Goal: Information Seeking & Learning: Check status

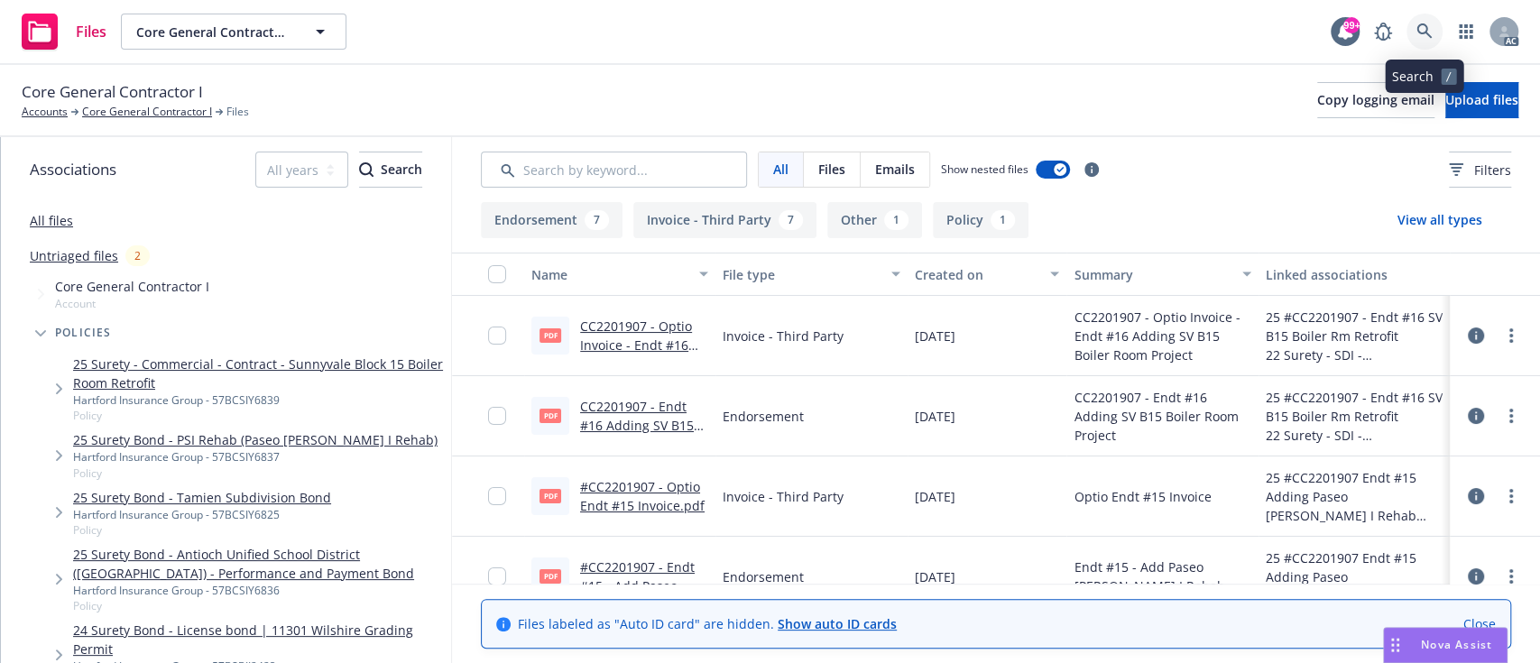
click at [1425, 26] on icon at bounding box center [1424, 30] width 15 height 15
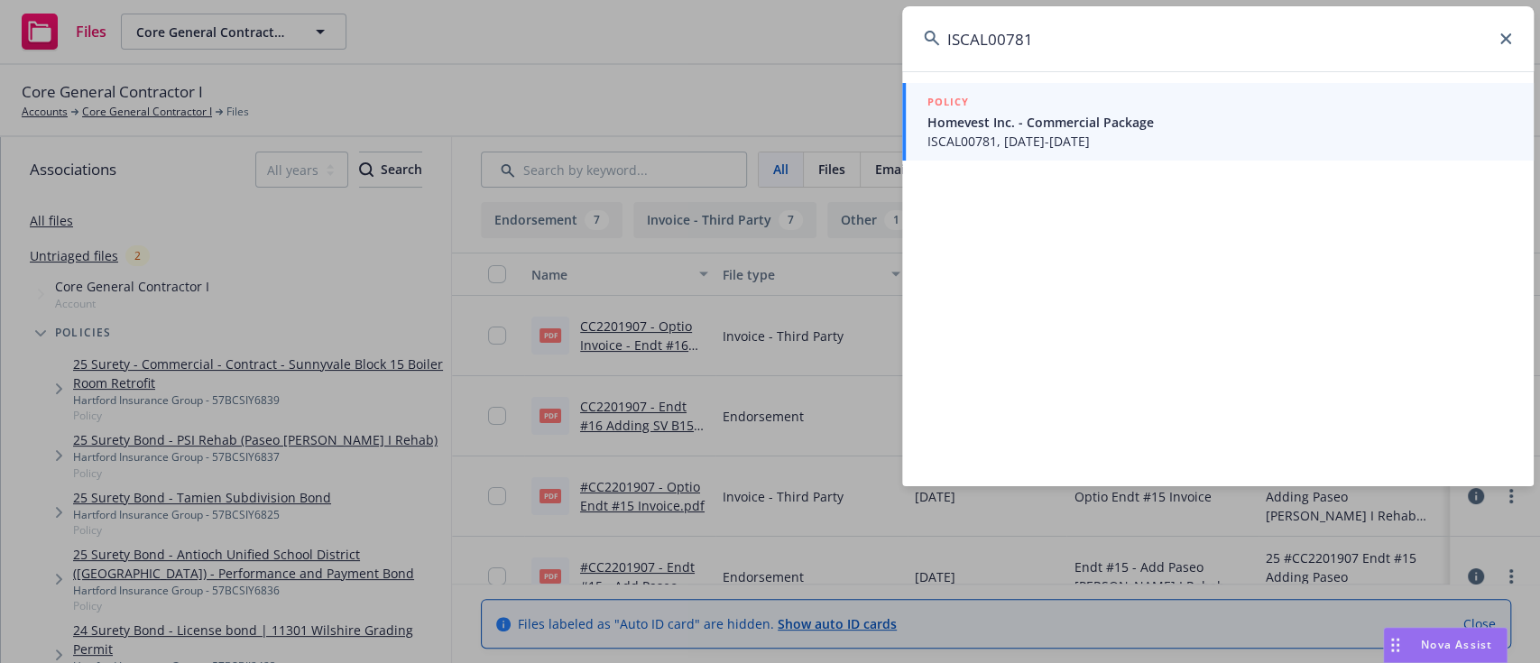
type input "ISCAL00781"
click at [1026, 134] on span "ISCAL00781, 05/11/2024-05/11/2025" at bounding box center [1220, 141] width 585 height 19
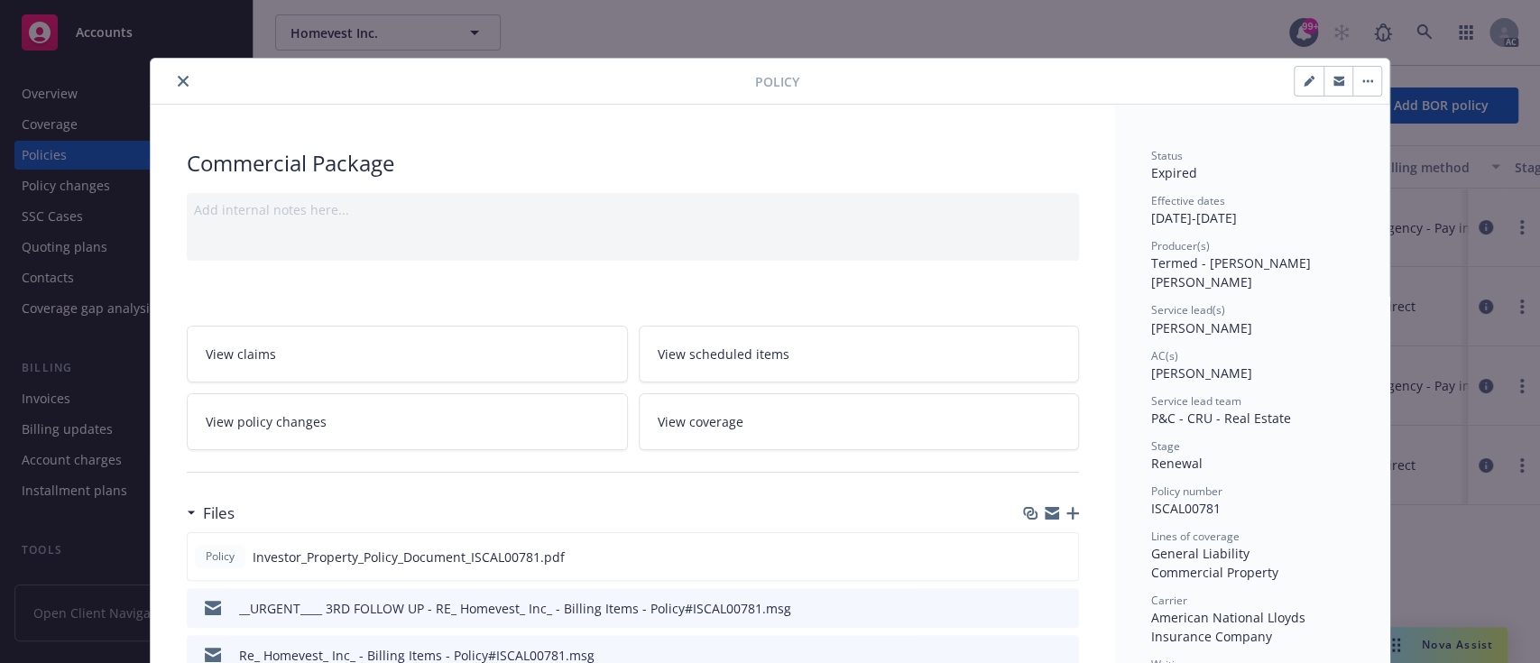
click at [173, 70] on button "close" at bounding box center [183, 81] width 22 height 22
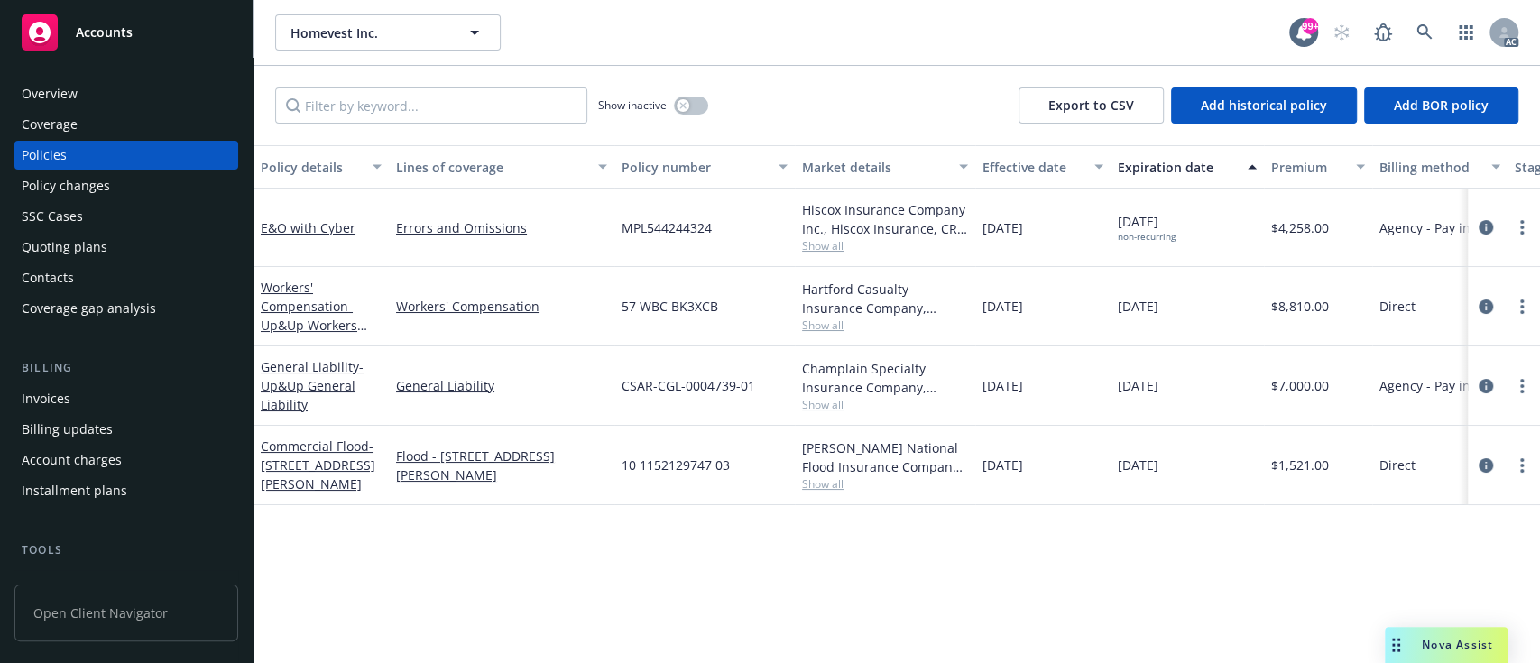
click at [83, 390] on div "Invoices" at bounding box center [126, 398] width 209 height 29
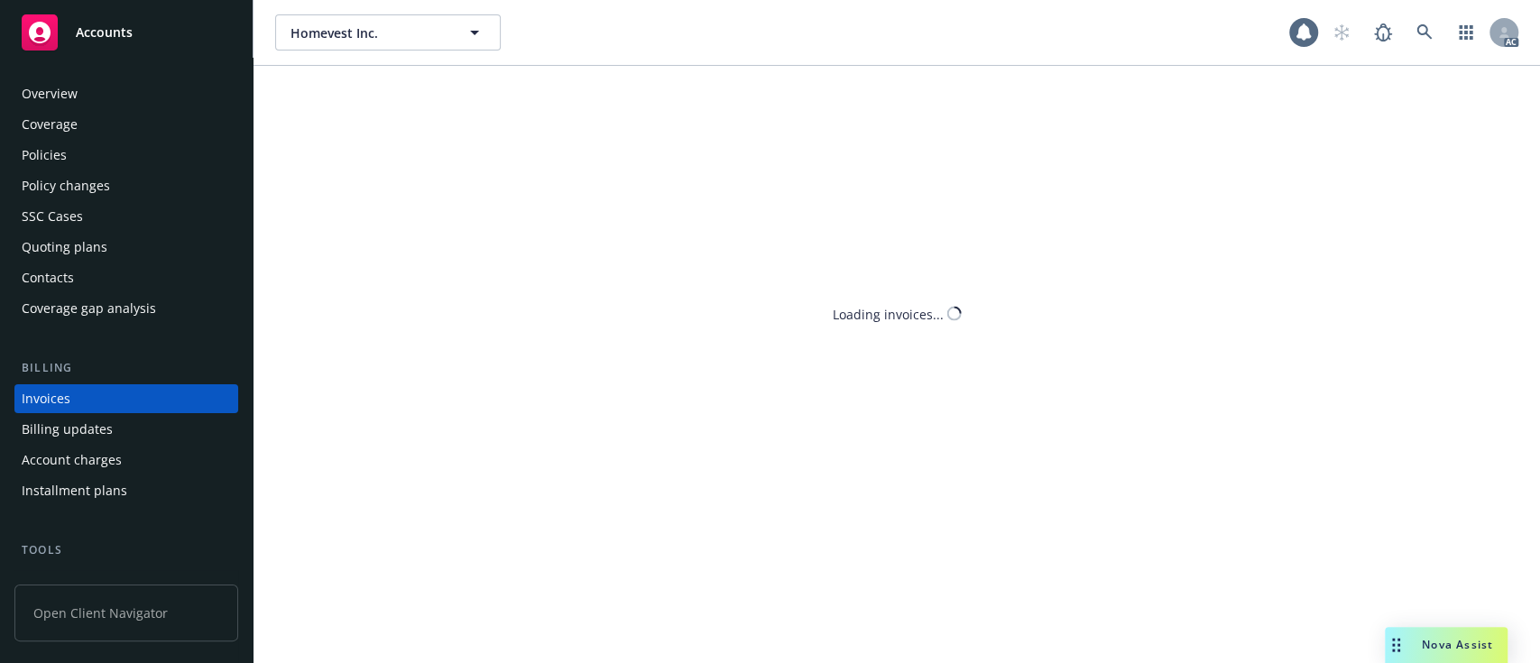
scroll to position [38, 0]
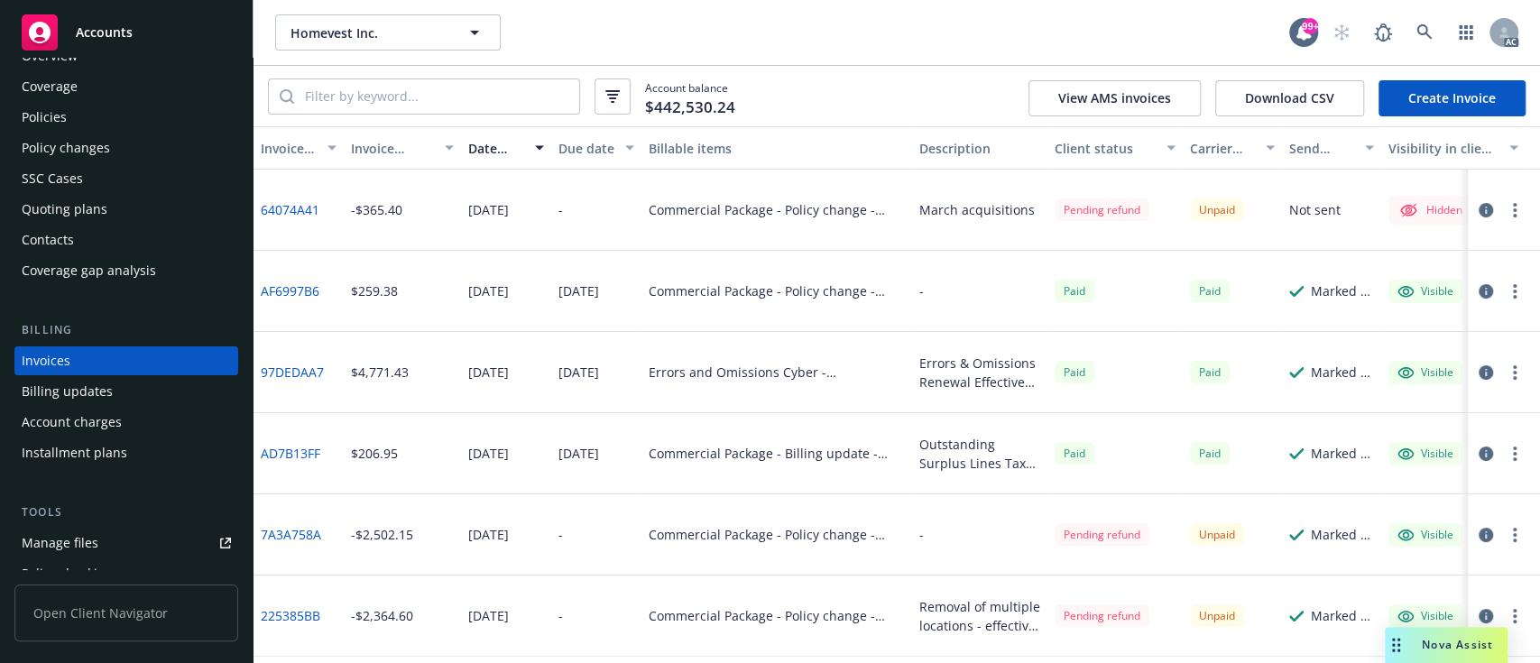
click at [384, 155] on div "Invoice amount" at bounding box center [392, 148] width 83 height 19
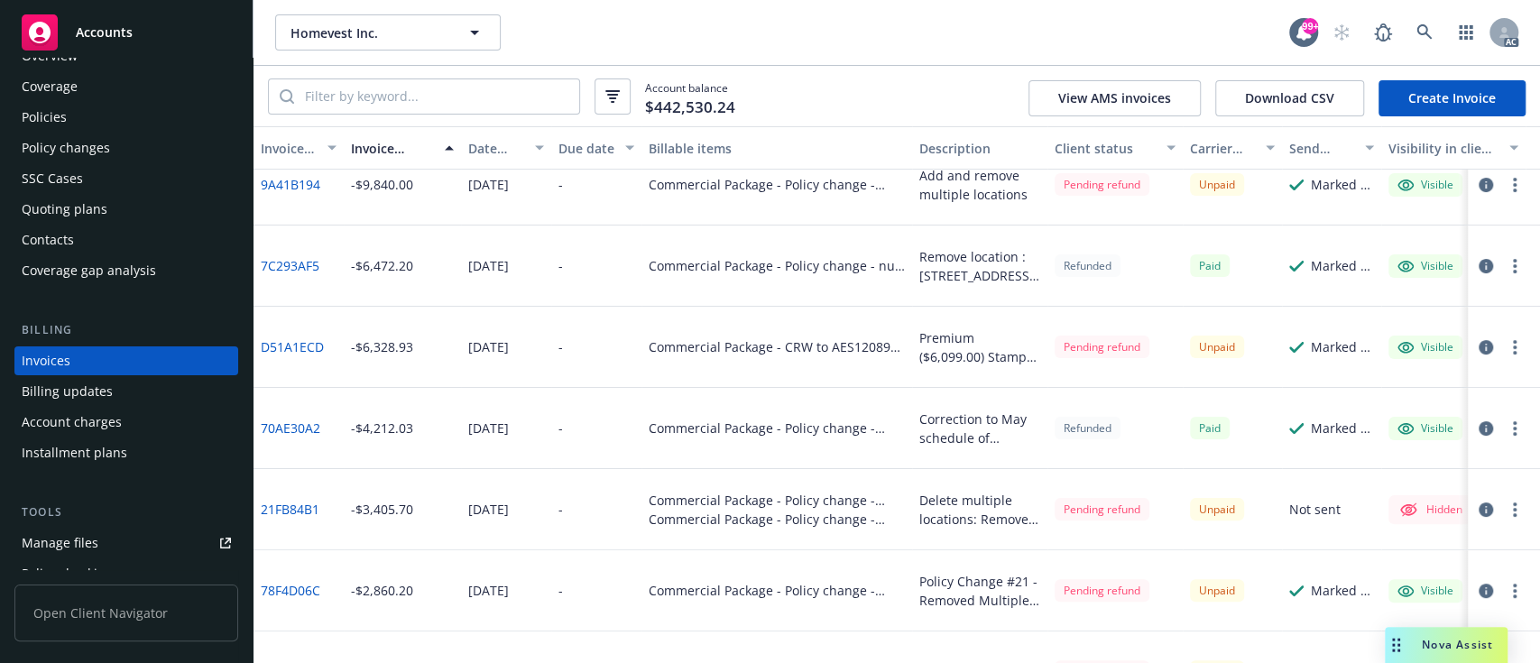
scroll to position [0, 0]
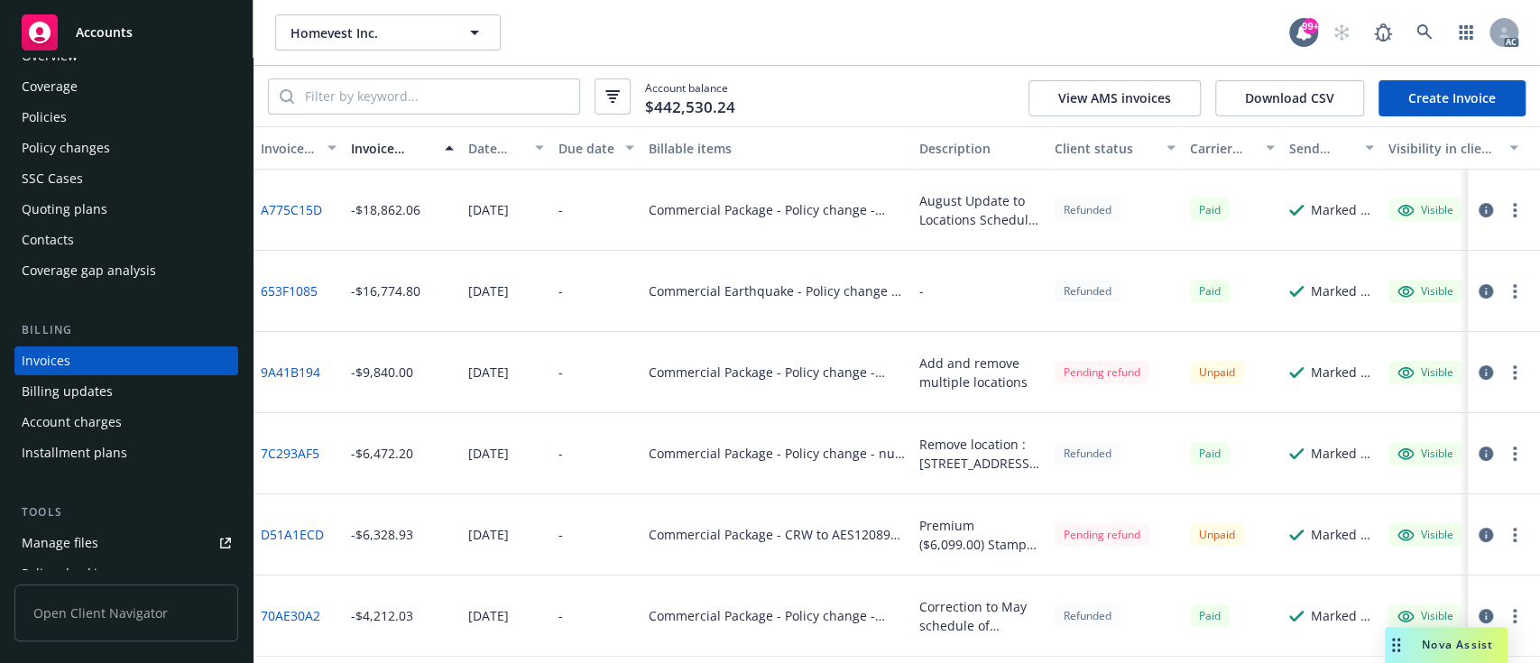
click at [375, 149] on div "Invoice amount" at bounding box center [392, 148] width 83 height 19
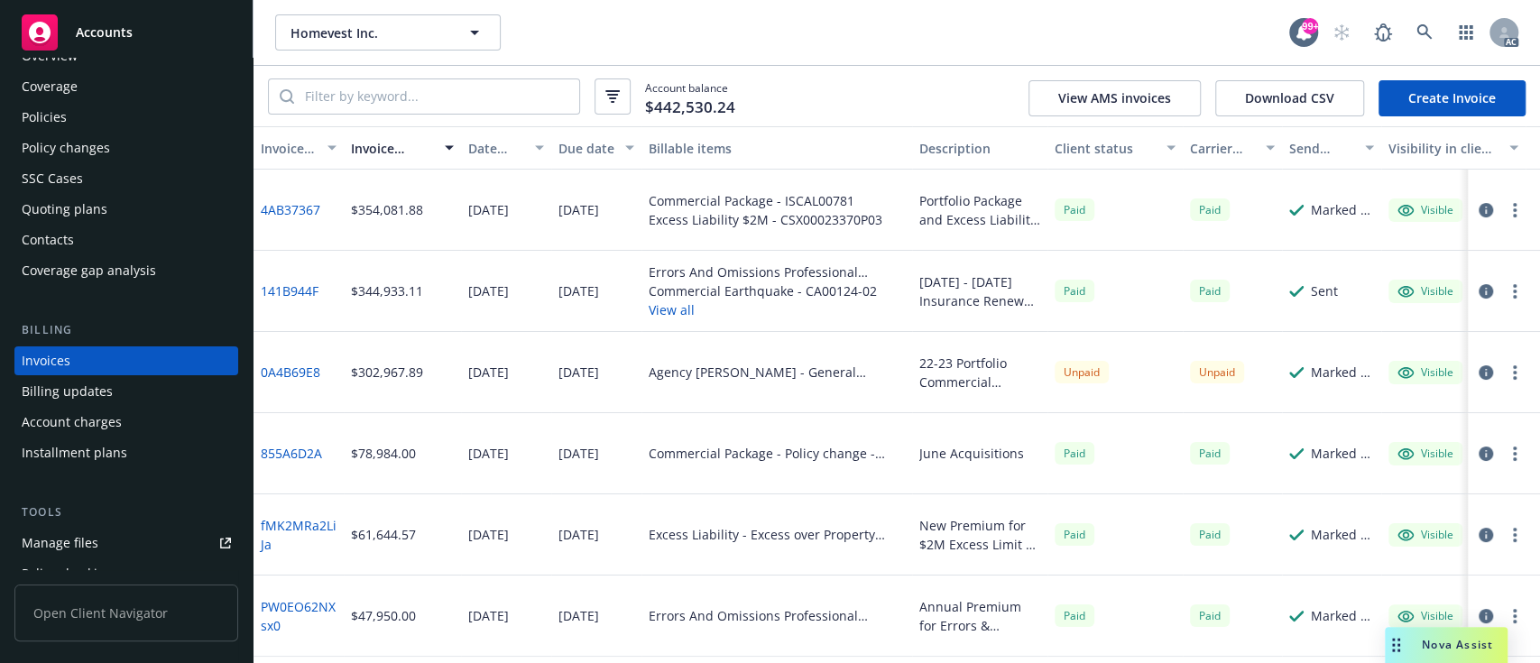
click at [375, 149] on div "Invoice amount" at bounding box center [392, 148] width 83 height 19
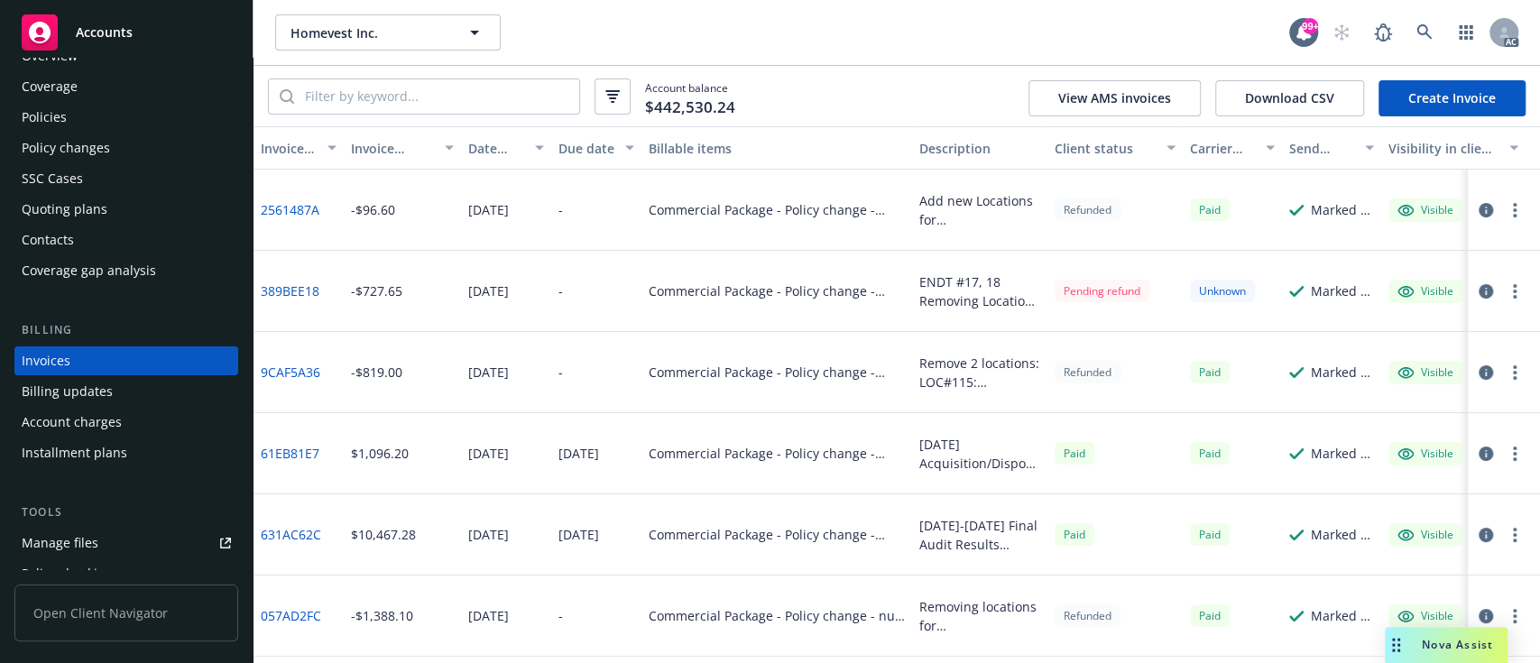
click at [375, 149] on div "Invoice amount" at bounding box center [392, 148] width 83 height 19
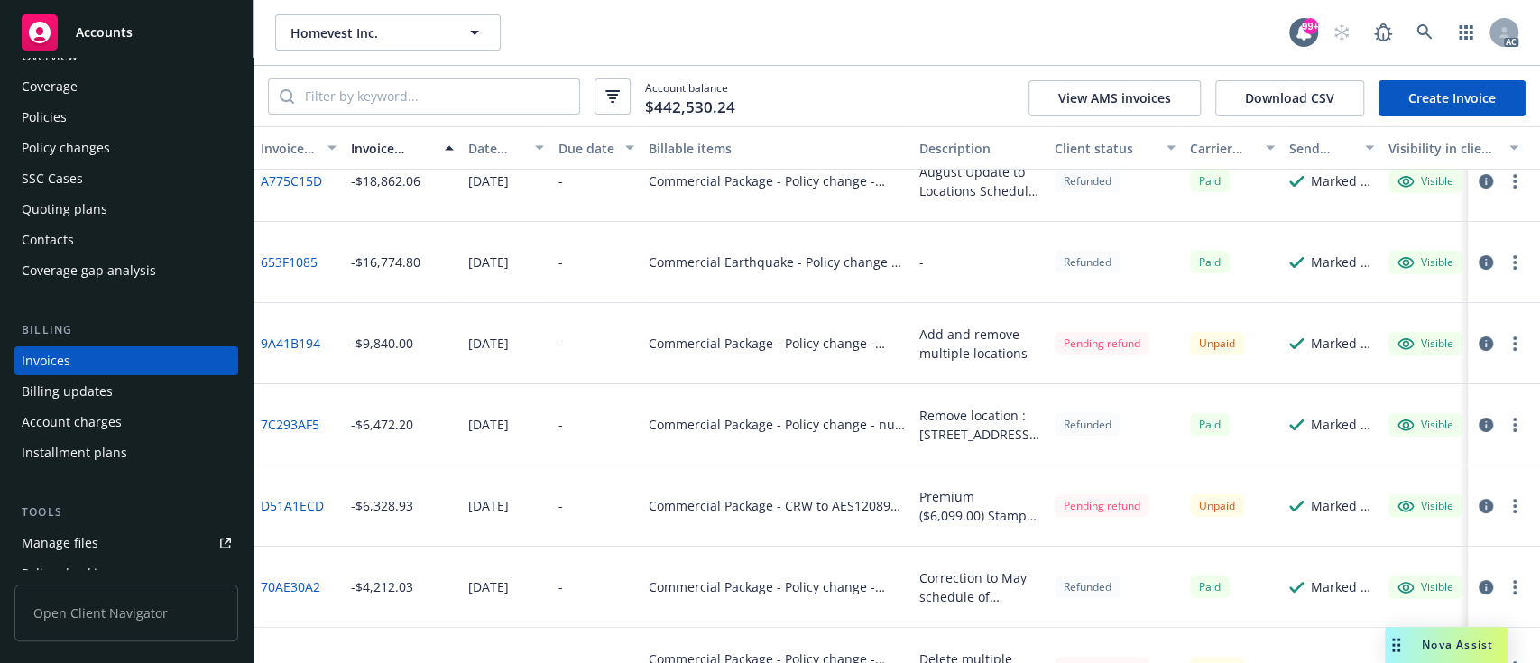
scroll to position [18, 0]
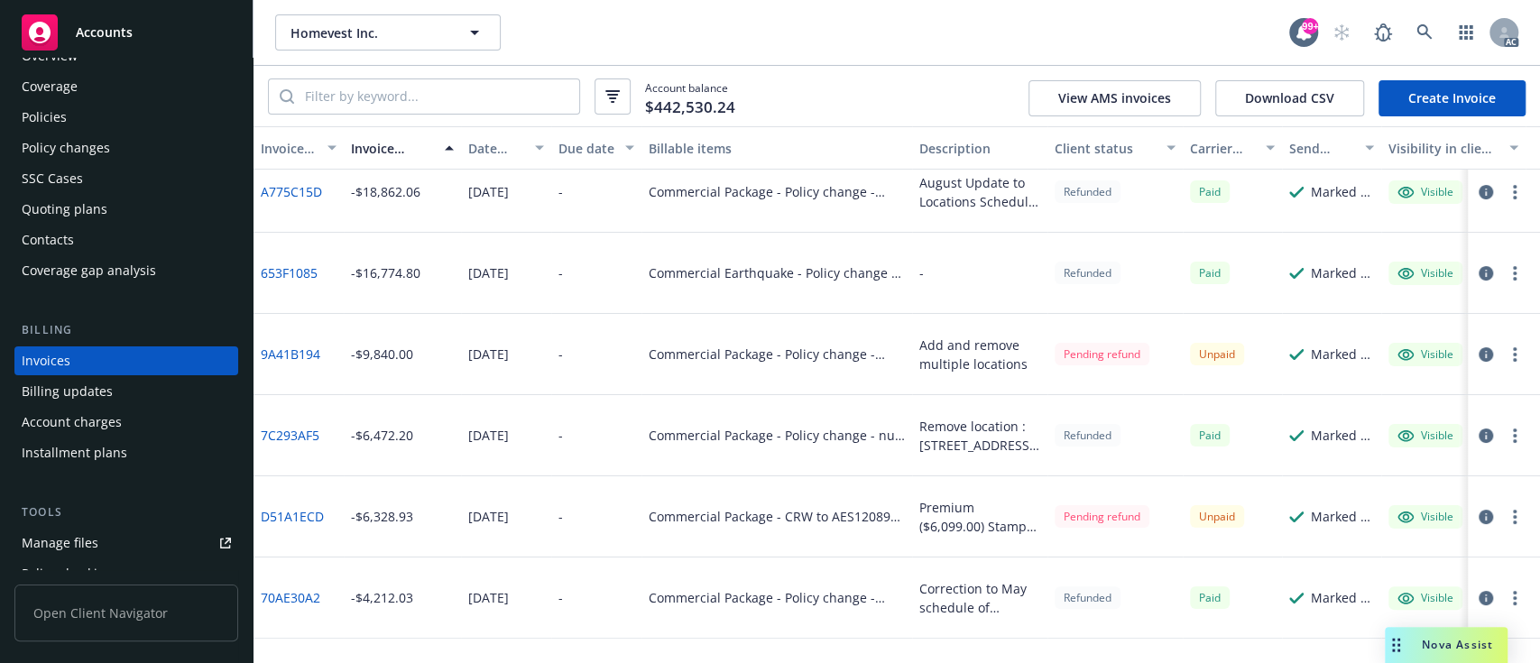
click at [281, 347] on link "9A41B194" at bounding box center [291, 354] width 60 height 19
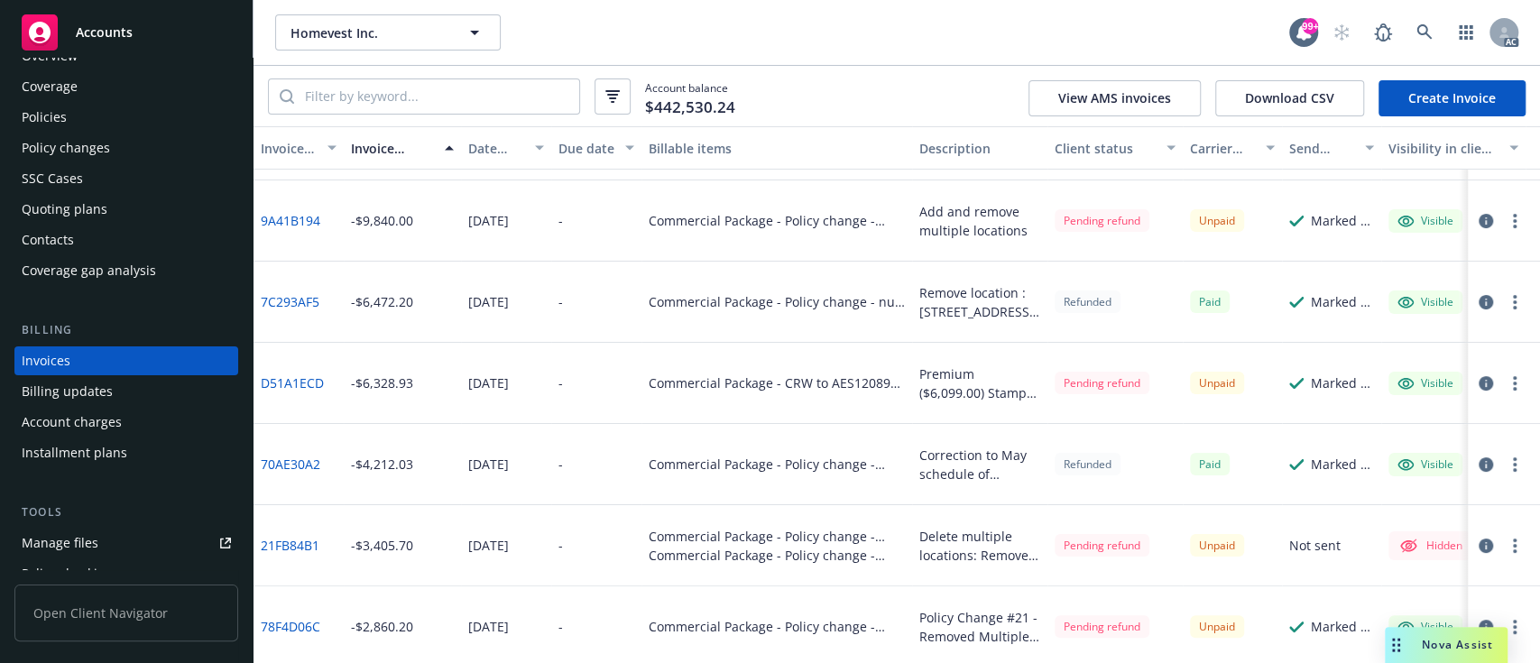
click at [299, 473] on link "70AE30A2" at bounding box center [291, 464] width 60 height 19
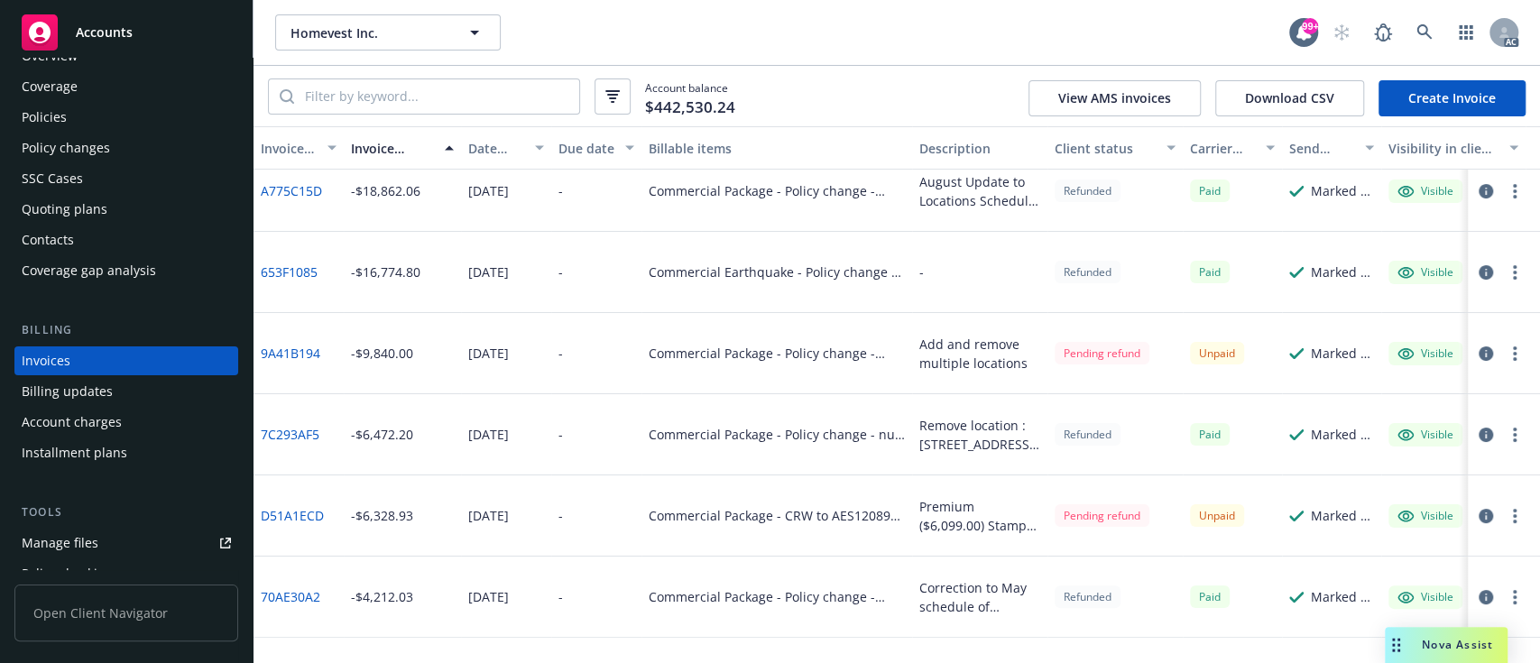
scroll to position [21, 0]
click at [291, 510] on link "D51A1ECD" at bounding box center [292, 513] width 63 height 19
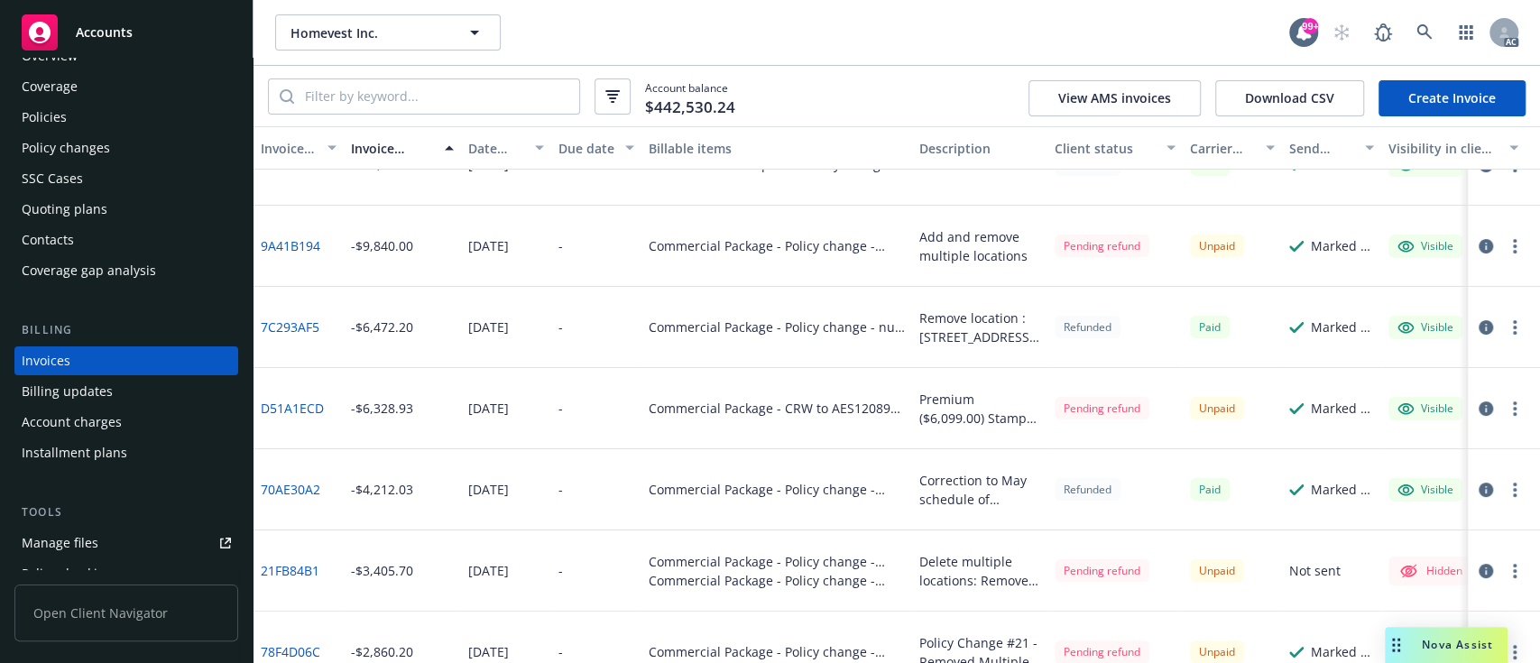
scroll to position [0, 0]
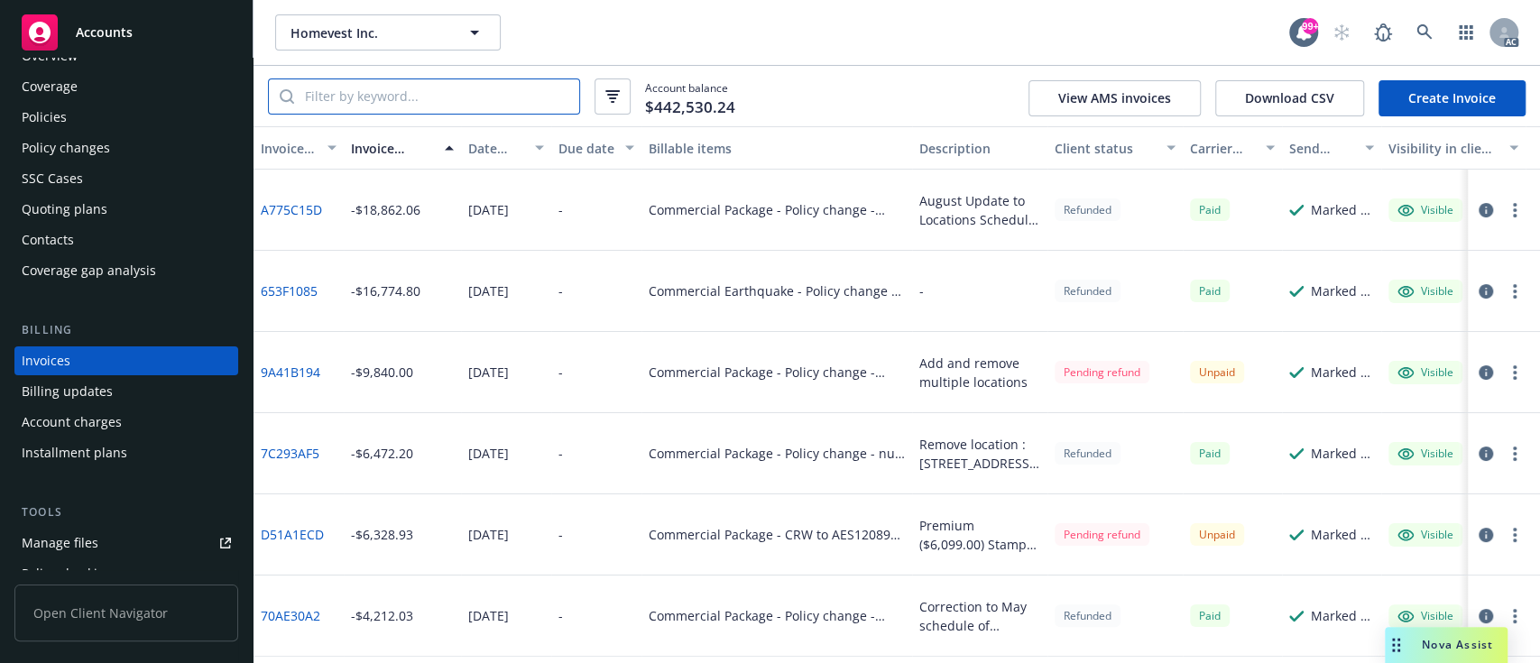
click at [455, 83] on input "search" at bounding box center [436, 96] width 285 height 34
paste input "7BDA04AC"
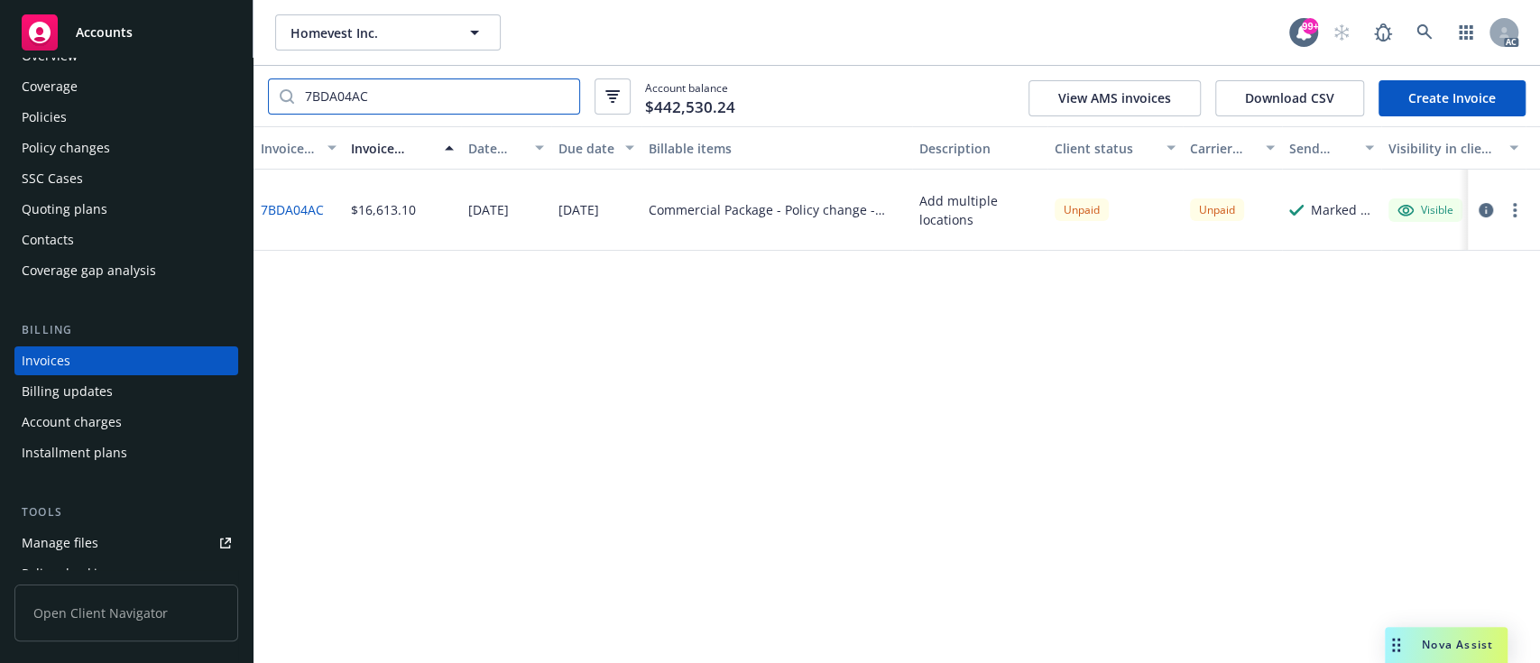
type input "7BDA04AC"
